Goal: Task Accomplishment & Management: Manage account settings

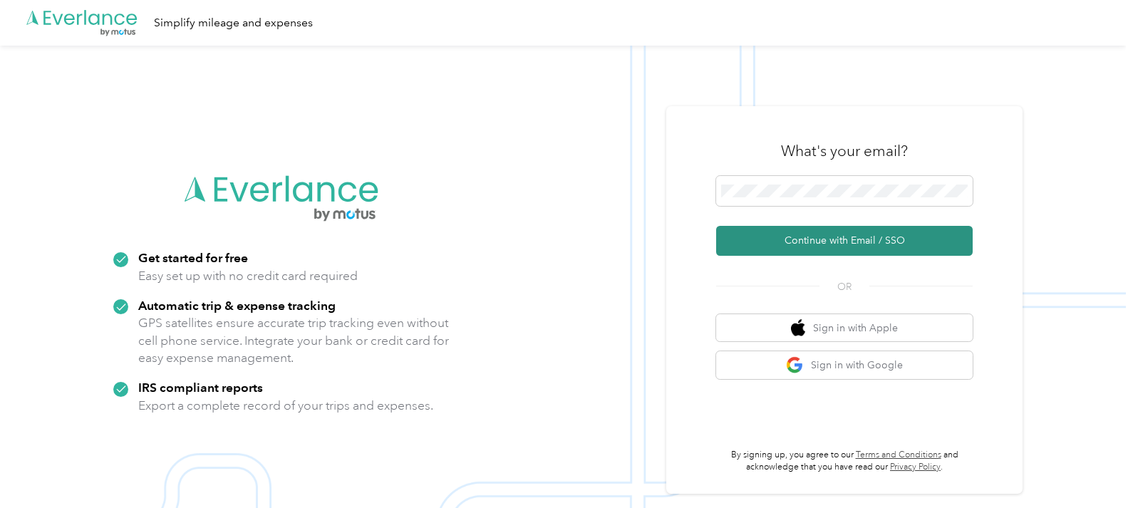
click at [847, 246] on button "Continue with Email / SSO" at bounding box center [844, 241] width 257 height 30
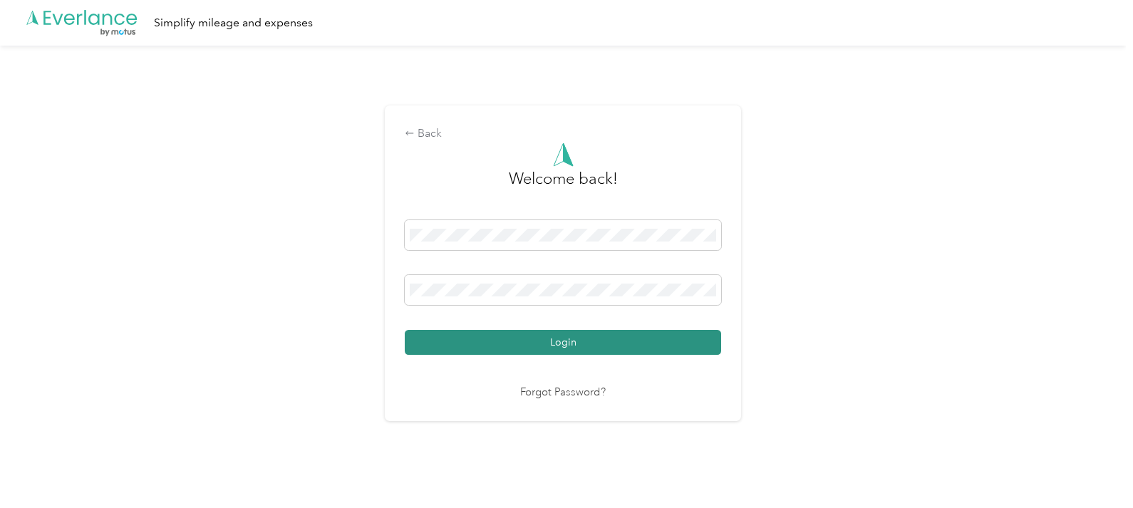
click at [584, 344] on button "Login" at bounding box center [563, 342] width 316 height 25
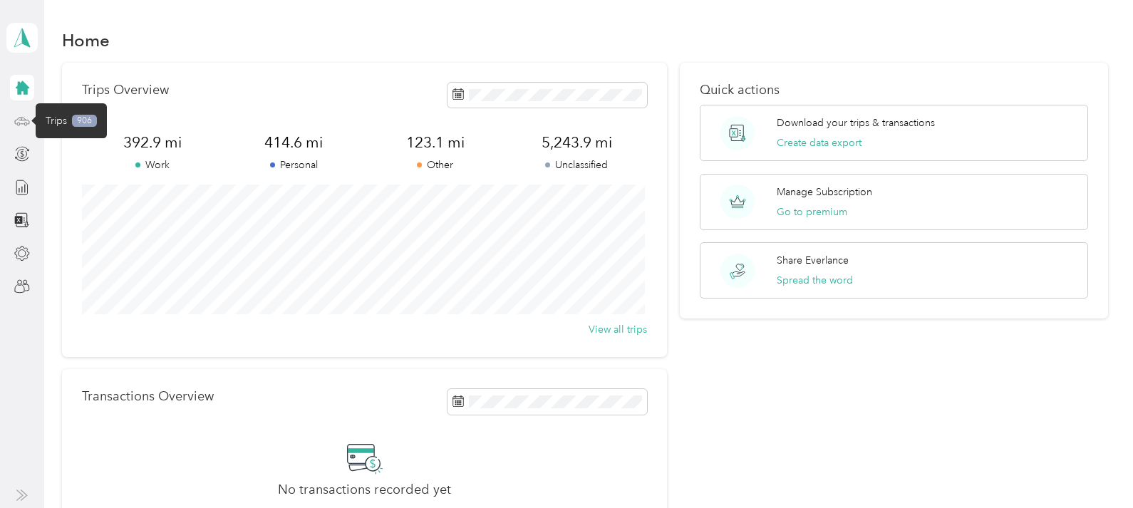
click at [16, 120] on icon at bounding box center [22, 121] width 16 height 16
